Goal: Transaction & Acquisition: Purchase product/service

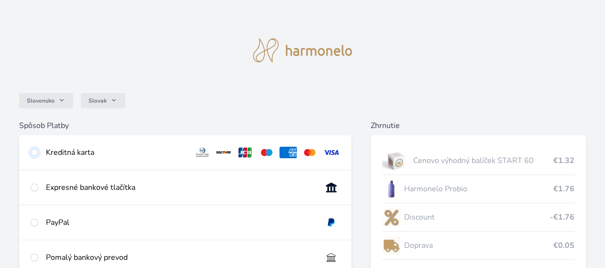
click at [38, 151] on input "radio" at bounding box center [35, 152] width 8 height 8
radio input "true"
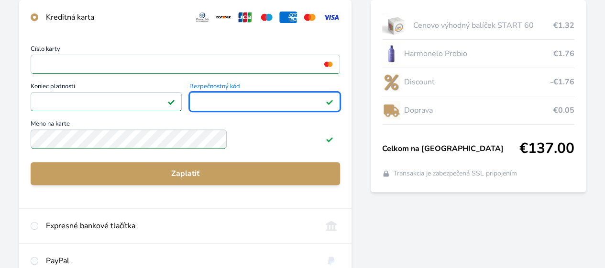
scroll to position [139, 0]
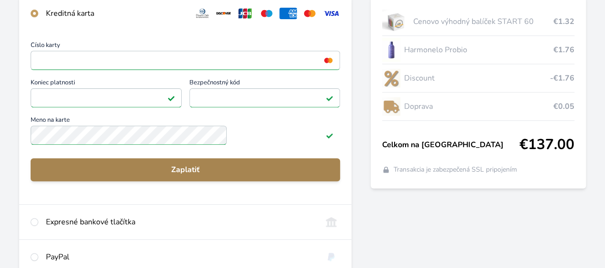
click at [268, 172] on span "Zaplatiť" at bounding box center [185, 169] width 294 height 11
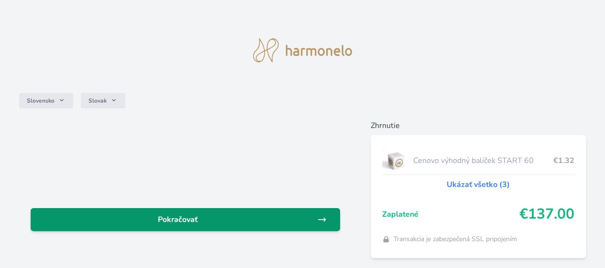
click at [252, 226] on link "Pokračovať" at bounding box center [186, 219] width 310 height 23
